Goal: Information Seeking & Learning: Learn about a topic

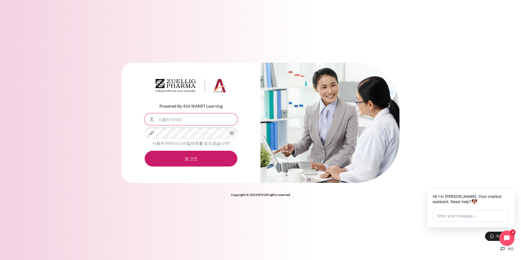
click at [180, 120] on input "사용자 아이디" at bounding box center [191, 119] width 93 height 11
type input "[EMAIL_ADDRESS][DOMAIN_NAME]"
click at [145, 151] on button "로그인" at bounding box center [191, 159] width 93 height 16
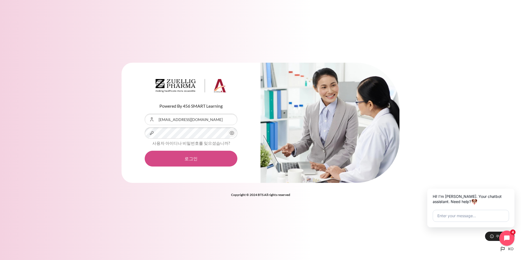
click at [191, 156] on button "로그인" at bounding box center [191, 159] width 93 height 16
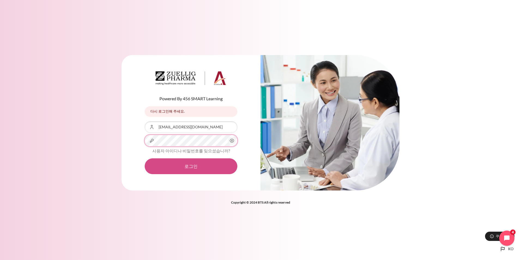
click at [145, 158] on button "로그인" at bounding box center [191, 166] width 93 height 16
click at [190, 168] on button "로그인" at bounding box center [191, 166] width 93 height 16
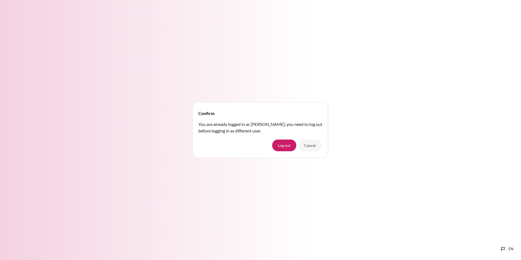
click at [311, 149] on button "Cancel" at bounding box center [309, 144] width 23 height 11
click at [311, 146] on button "Cancel" at bounding box center [309, 144] width 23 height 11
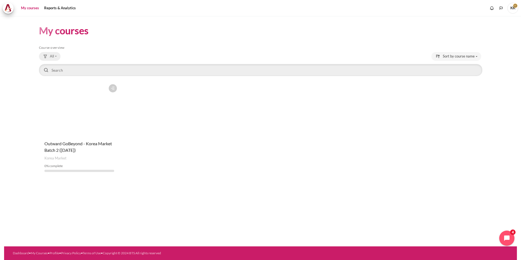
click at [57, 57] on button "All" at bounding box center [50, 56] width 22 height 9
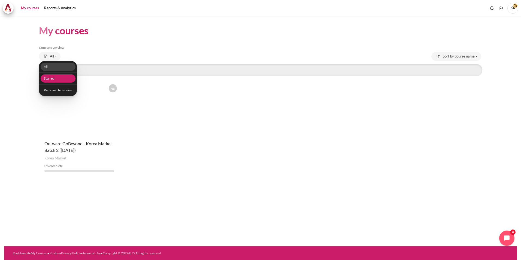
click at [54, 77] on link "Starred" at bounding box center [57, 78] width 35 height 8
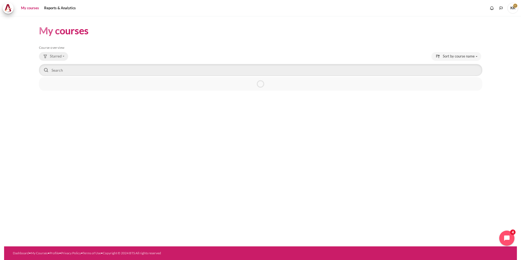
click at [63, 56] on button "Starred" at bounding box center [53, 56] width 29 height 9
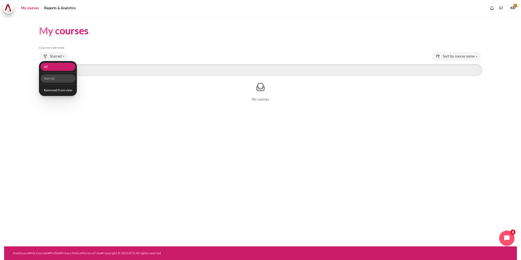
click at [58, 66] on link "All" at bounding box center [57, 67] width 35 height 8
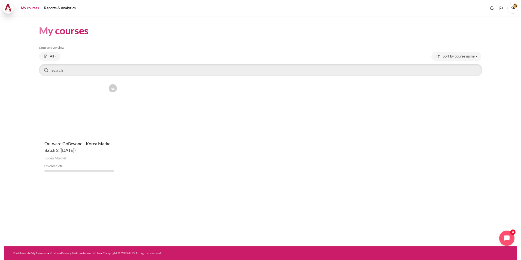
click at [6, 7] on img at bounding box center [8, 8] width 8 height 8
click at [505, 241] on button "Open chat widget" at bounding box center [506, 237] width 17 height 17
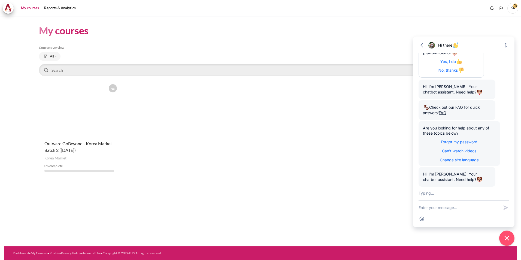
scroll to position [108, 0]
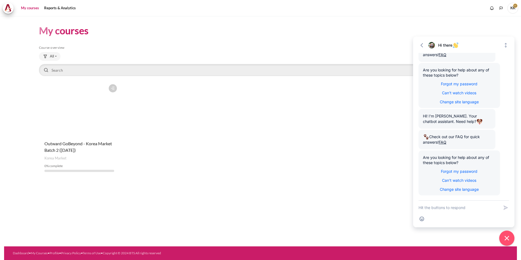
click at [369, 43] on div "My courses Skip Course overview Course overview All All 0" at bounding box center [260, 100] width 443 height 169
click at [512, 9] on span "KK" at bounding box center [512, 8] width 11 height 11
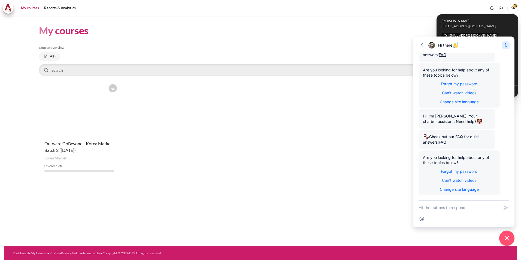
click at [505, 47] on icon "Expand" at bounding box center [505, 45] width 2 height 5
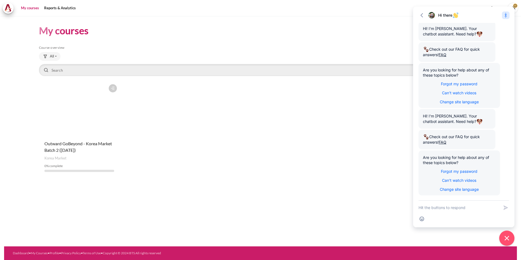
scroll to position [78, 0]
click at [505, 16] on icon "Collapse" at bounding box center [505, 15] width 5 height 5
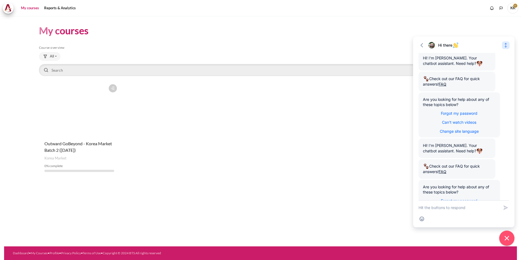
scroll to position [108, 0]
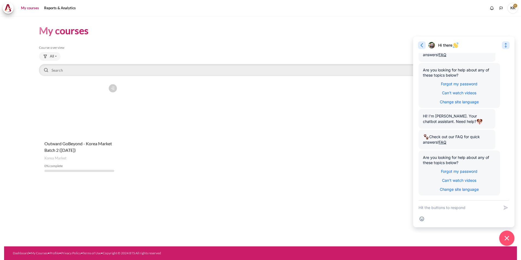
click at [423, 45] on icon "button" at bounding box center [421, 44] width 5 height 5
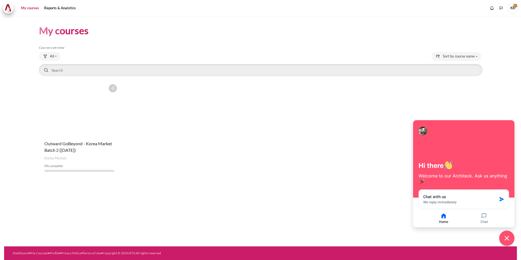
click at [511, 9] on span "KK" at bounding box center [512, 8] width 11 height 11
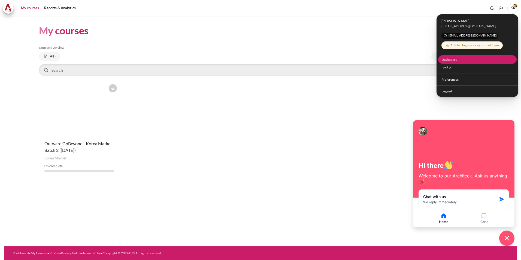
click at [451, 60] on link "Dashboard" at bounding box center [477, 59] width 79 height 8
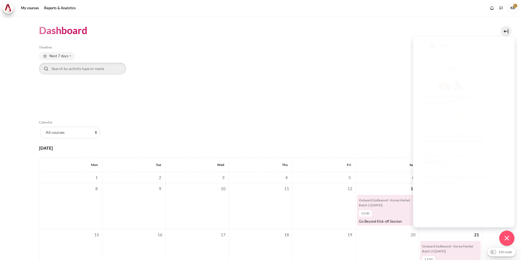
scroll to position [108, 0]
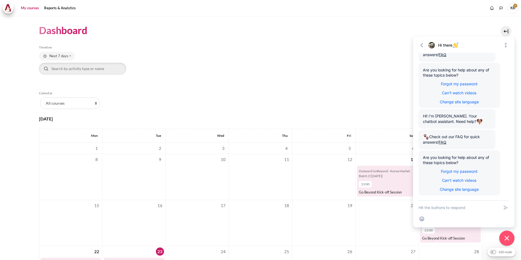
click at [31, 8] on link "My courses" at bounding box center [30, 8] width 22 height 11
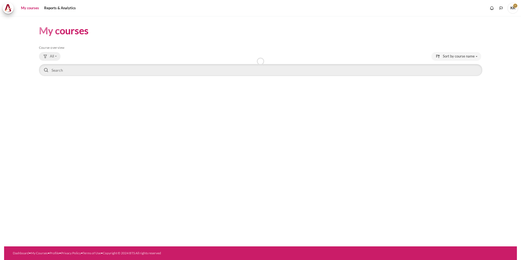
click at [55, 55] on button "All" at bounding box center [50, 56] width 22 height 9
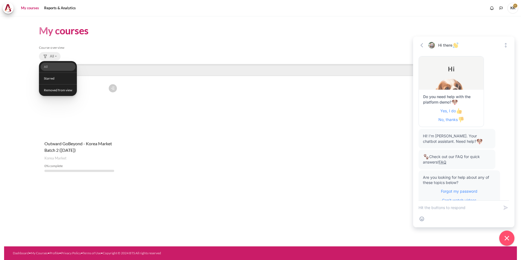
scroll to position [108, 0]
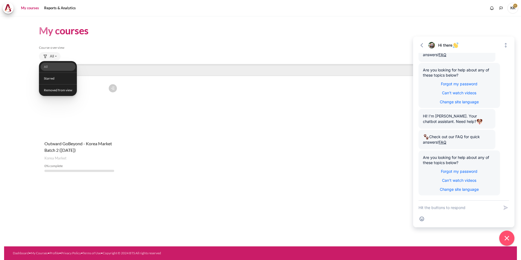
click at [187, 50] on h5 "Course overview" at bounding box center [260, 47] width 443 height 4
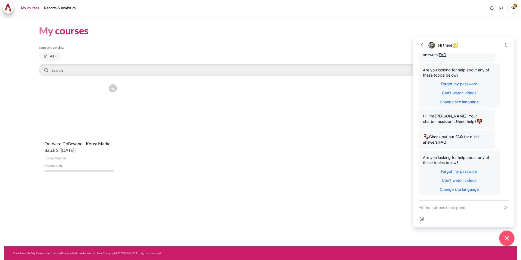
click at [60, 34] on h1 "My courses" at bounding box center [64, 30] width 50 height 13
click at [68, 29] on h1 "My courses" at bounding box center [64, 30] width 50 height 13
click at [57, 49] on h5 "Course overview" at bounding box center [260, 47] width 443 height 4
click at [56, 57] on button "All" at bounding box center [50, 56] width 22 height 9
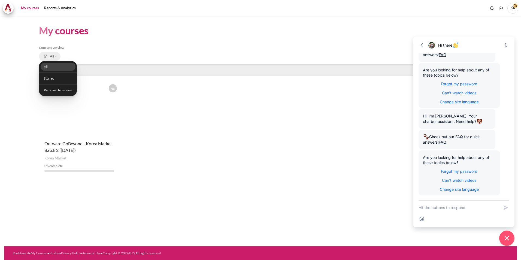
click at [56, 57] on button "All" at bounding box center [50, 56] width 22 height 9
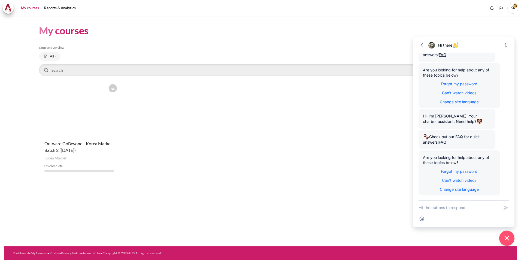
click at [27, 10] on link "My courses" at bounding box center [30, 8] width 22 height 11
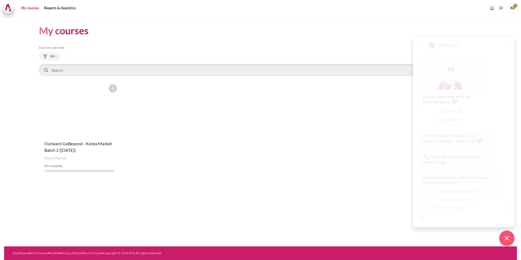
scroll to position [108, 0]
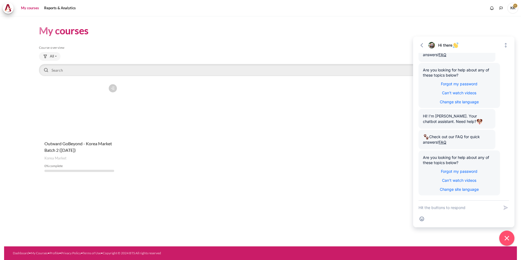
click at [76, 132] on figure "Content" at bounding box center [79, 108] width 81 height 54
click at [404, 254] on div at bounding box center [410, 252] width 195 height 5
click at [77, 128] on figure "Content" at bounding box center [79, 108] width 81 height 54
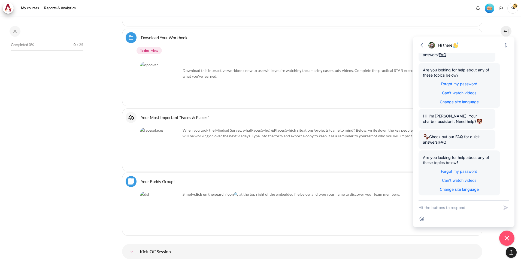
scroll to position [424, 0]
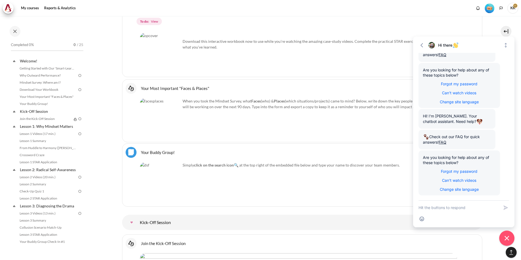
click at [159, 152] on link "Your Buddy Group! File" at bounding box center [158, 151] width 34 height 5
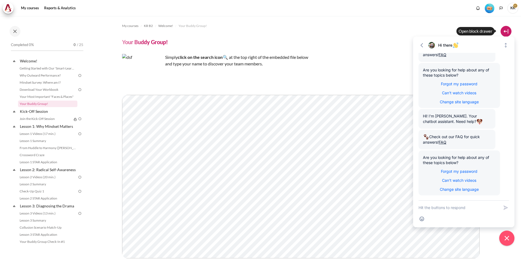
click at [506, 32] on button at bounding box center [505, 31] width 11 height 11
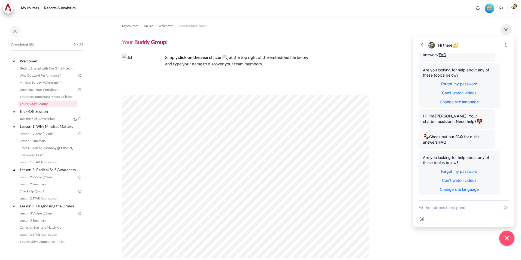
click at [506, 29] on button at bounding box center [505, 29] width 11 height 11
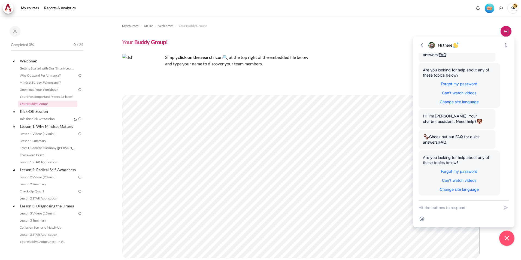
click at [505, 33] on button at bounding box center [505, 31] width 11 height 11
